Goal: Task Accomplishment & Management: Use online tool/utility

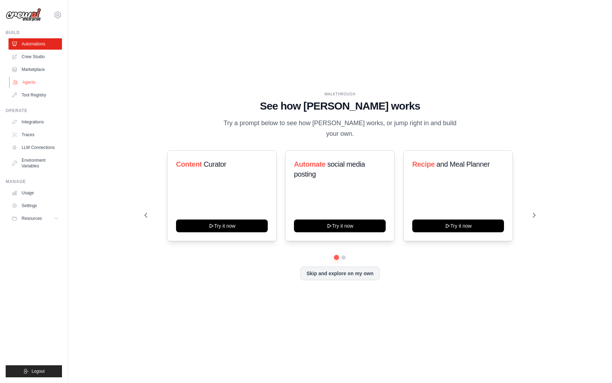
click at [26, 82] on link "Agents" at bounding box center [36, 82] width 54 height 11
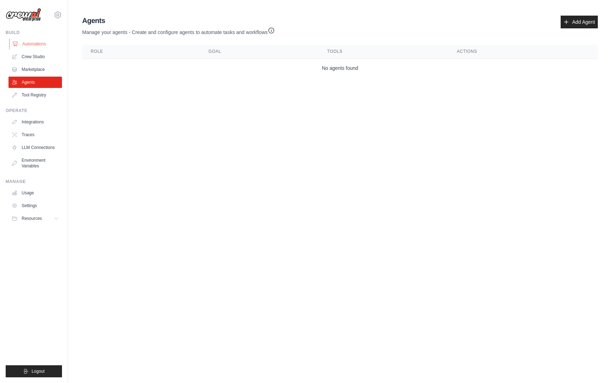
click at [40, 45] on link "Automations" at bounding box center [36, 43] width 54 height 11
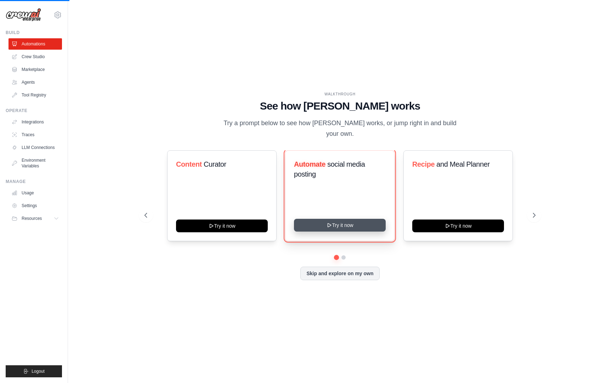
click at [348, 221] on button "Try it now" at bounding box center [340, 225] width 92 height 13
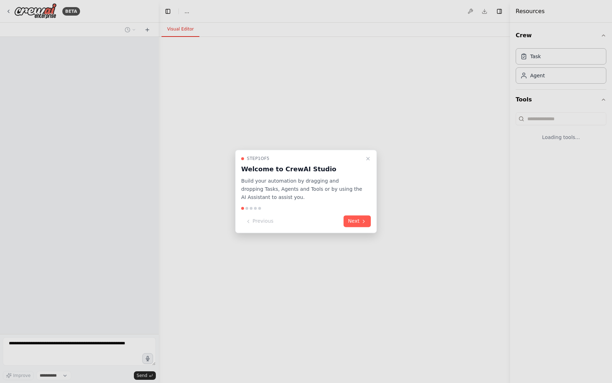
select select "****"
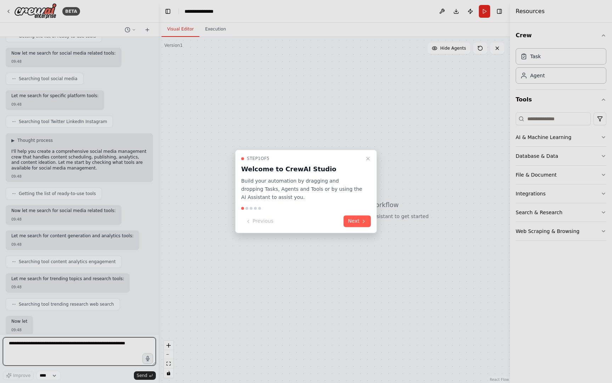
scroll to position [151, 0]
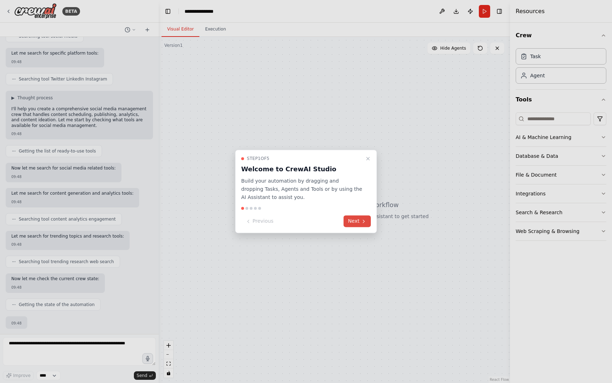
click at [366, 222] on icon at bounding box center [364, 221] width 6 height 6
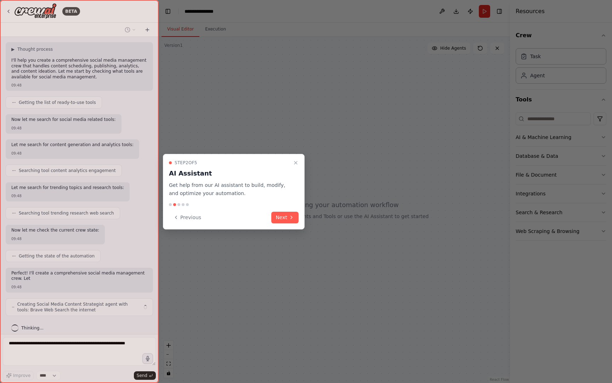
scroll to position [205, 0]
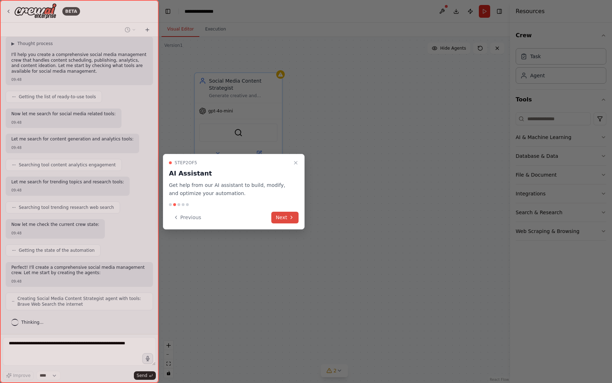
click at [285, 220] on button "Next" at bounding box center [284, 218] width 27 height 12
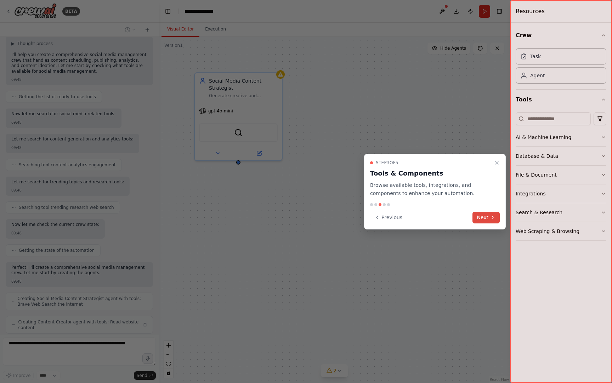
scroll to position [229, 0]
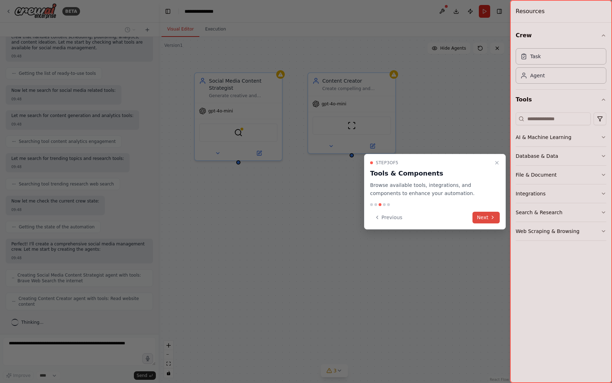
click at [488, 216] on button "Next" at bounding box center [486, 218] width 27 height 12
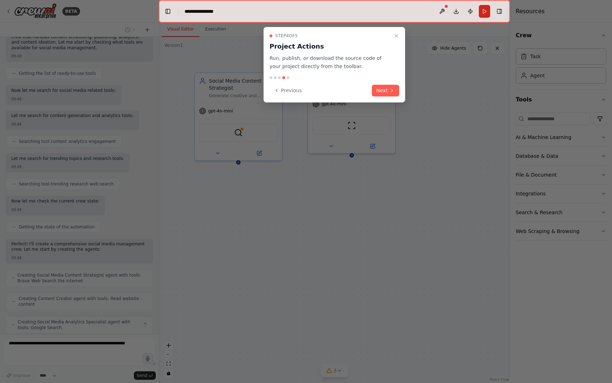
scroll to position [252, 0]
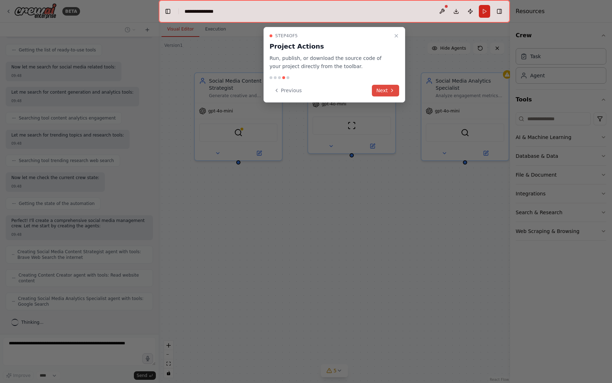
click at [388, 89] on button "Next" at bounding box center [385, 91] width 27 height 12
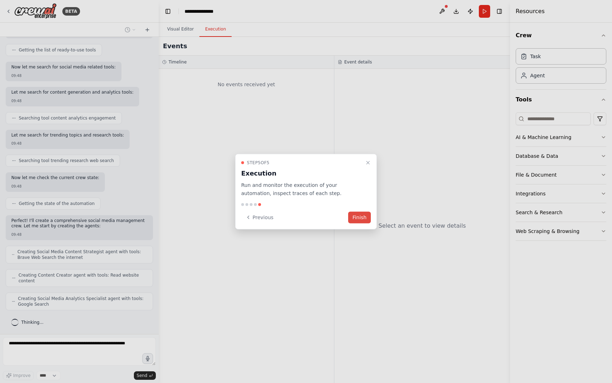
click at [368, 217] on button "Finish" at bounding box center [359, 217] width 23 height 12
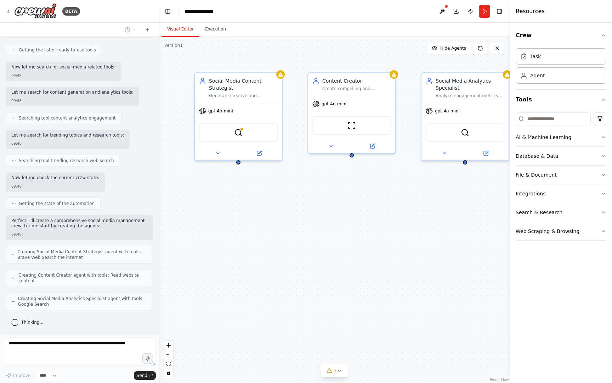
scroll to position [270, 0]
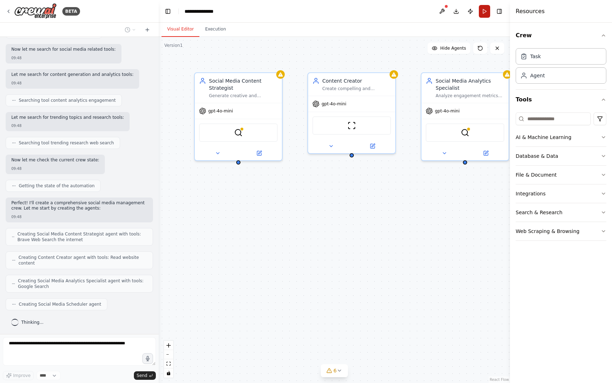
click at [484, 9] on button "Run" at bounding box center [484, 11] width 11 height 13
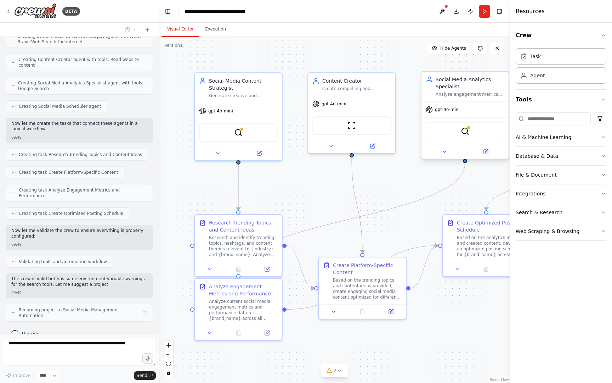
scroll to position [473, 0]
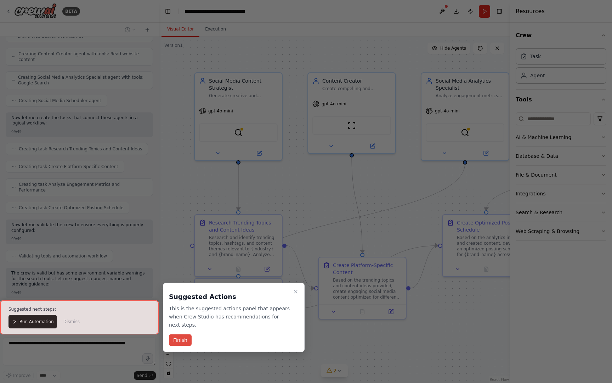
click at [180, 339] on button "Finish" at bounding box center [180, 340] width 23 height 12
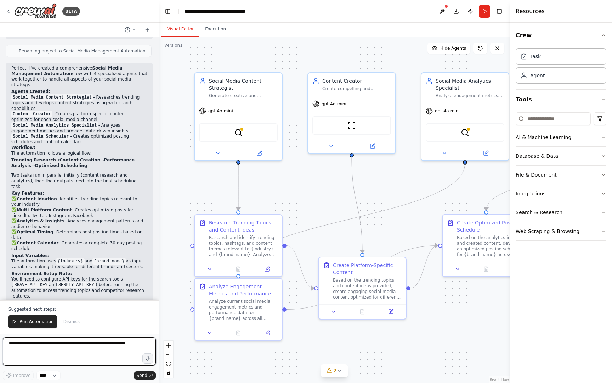
scroll to position [737, 0]
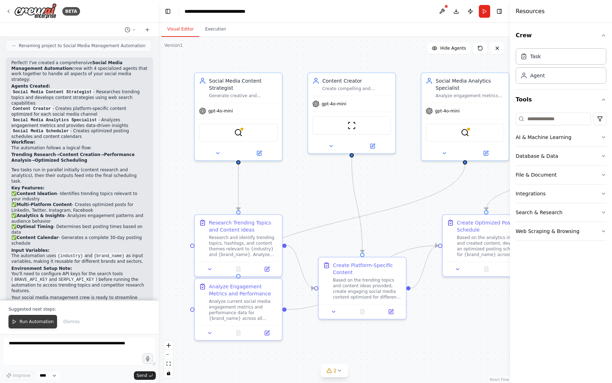
click at [44, 327] on button "Run Automation" at bounding box center [33, 321] width 49 height 13
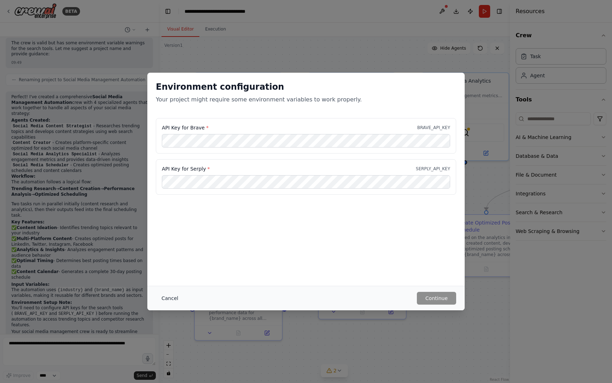
click at [165, 297] on button "Cancel" at bounding box center [170, 298] width 28 height 13
